Goal: Information Seeking & Learning: Learn about a topic

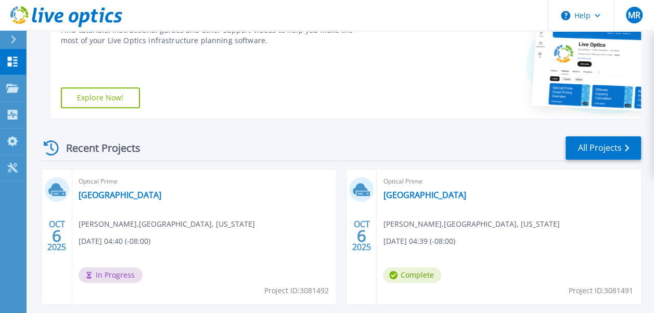
scroll to position [190, 0]
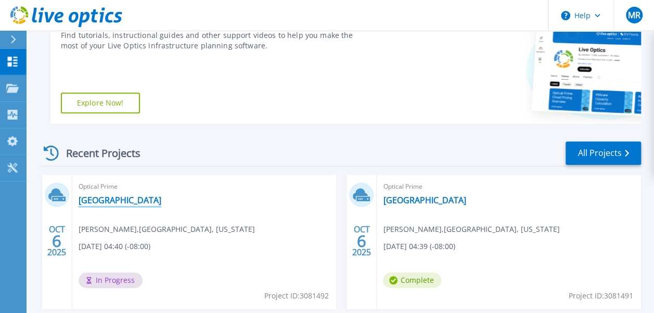
click at [115, 203] on link "[GEOGRAPHIC_DATA]" at bounding box center [120, 200] width 83 height 10
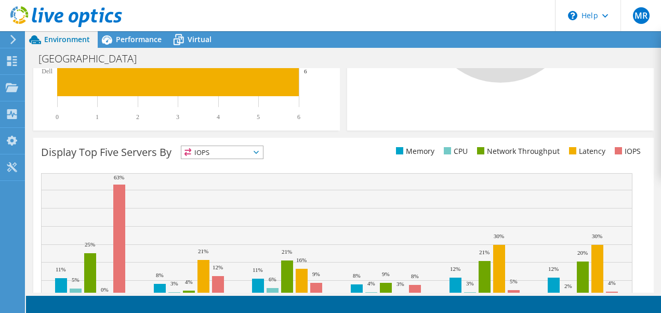
scroll to position [409, 0]
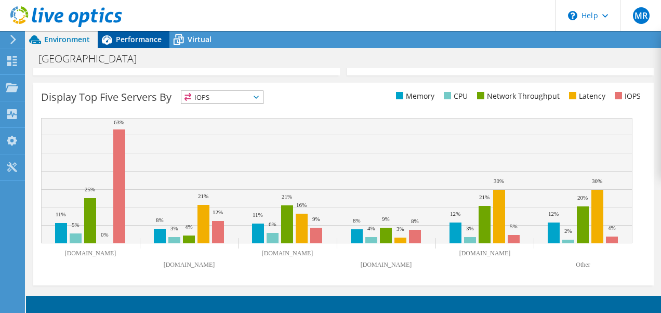
click at [145, 45] on div "Performance" at bounding box center [134, 39] width 72 height 17
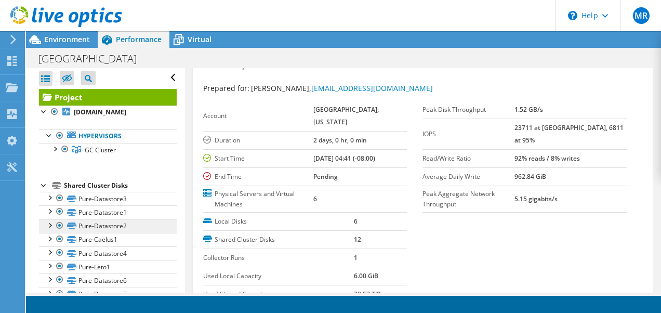
scroll to position [74, 0]
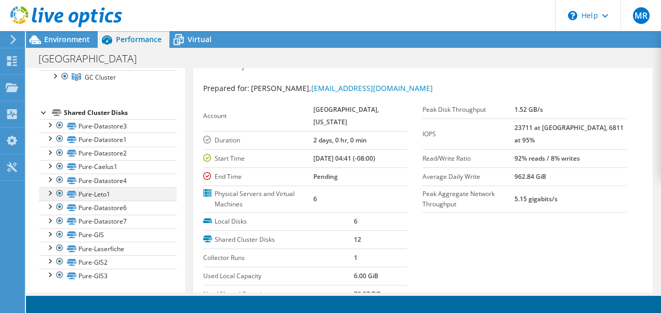
click at [55, 193] on div at bounding box center [60, 193] width 10 height 12
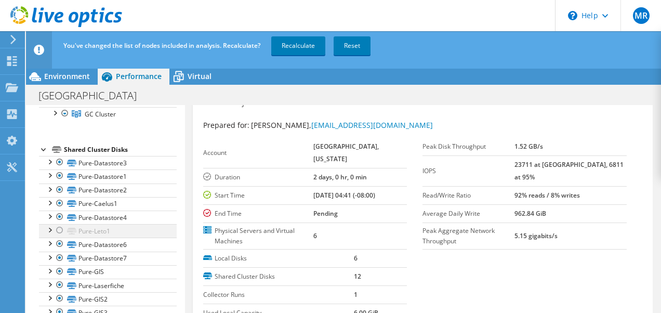
click at [62, 228] on div at bounding box center [60, 230] width 10 height 12
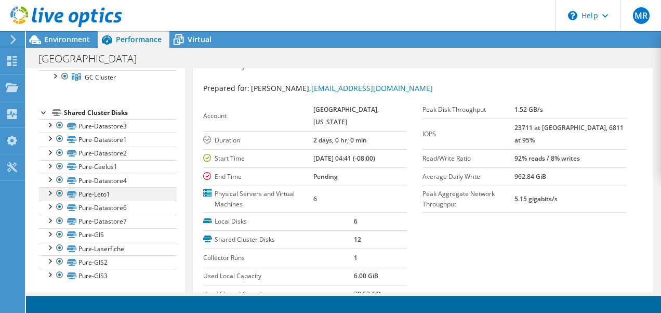
click at [50, 193] on div at bounding box center [49, 192] width 10 height 10
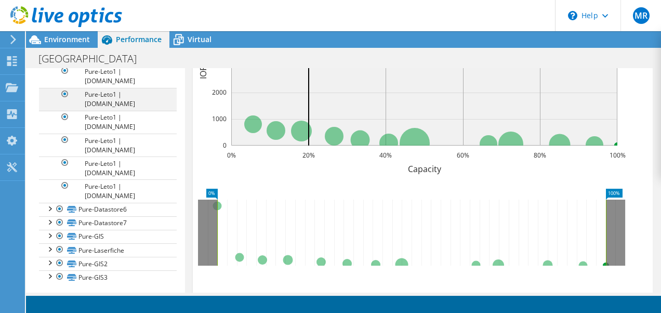
scroll to position [572, 0]
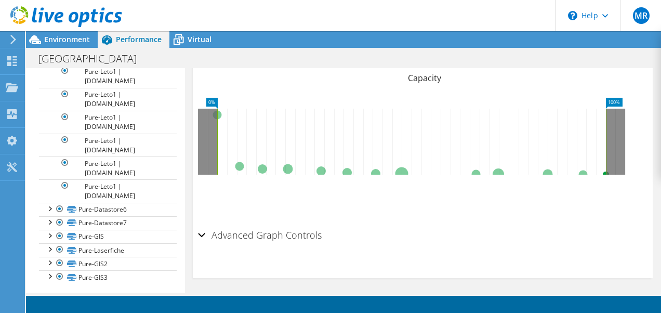
drag, startPoint x: 60, startPoint y: 233, endPoint x: 271, endPoint y: 218, distance: 211.6
click at [271, 218] on div "IOPS Disk Throughput IO Size Latency Queue Depth CPU Percentage Memory Page Fau…" at bounding box center [423, 32] width 450 height 385
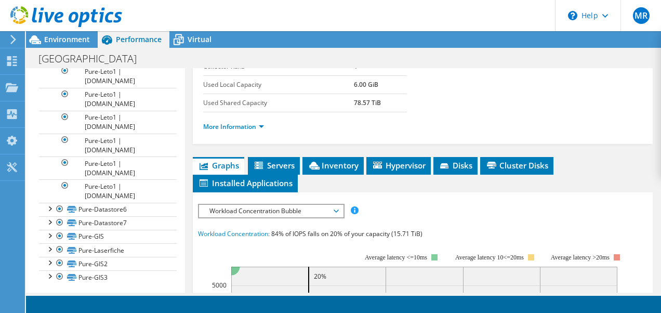
scroll to position [0, 0]
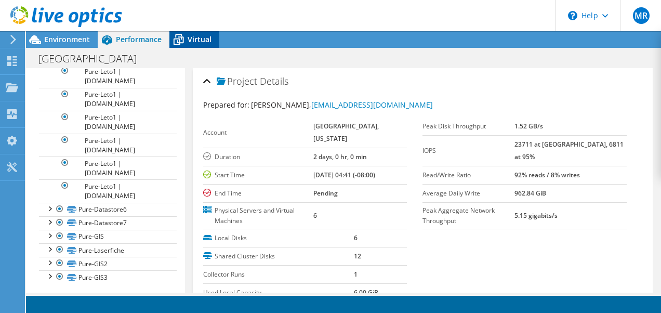
click at [202, 44] on div "Virtual" at bounding box center [194, 39] width 50 height 17
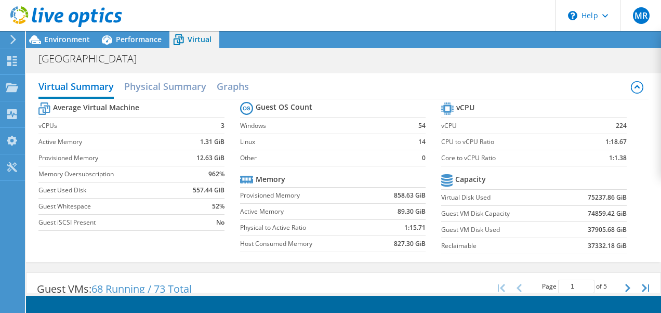
click at [64, 32] on div at bounding box center [61, 17] width 122 height 35
click at [64, 33] on div at bounding box center [61, 17] width 122 height 35
click at [58, 39] on span "Environment" at bounding box center [67, 39] width 46 height 10
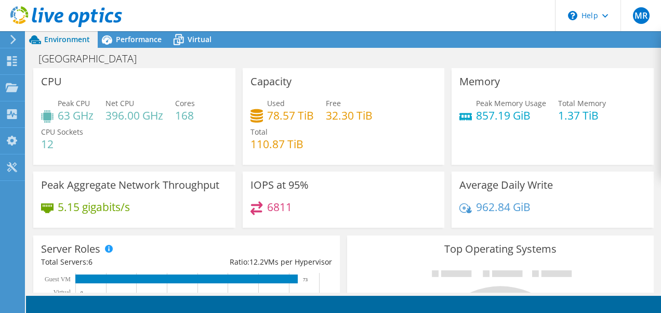
click at [12, 60] on icon at bounding box center [12, 61] width 12 height 10
